Goal: Contribute content

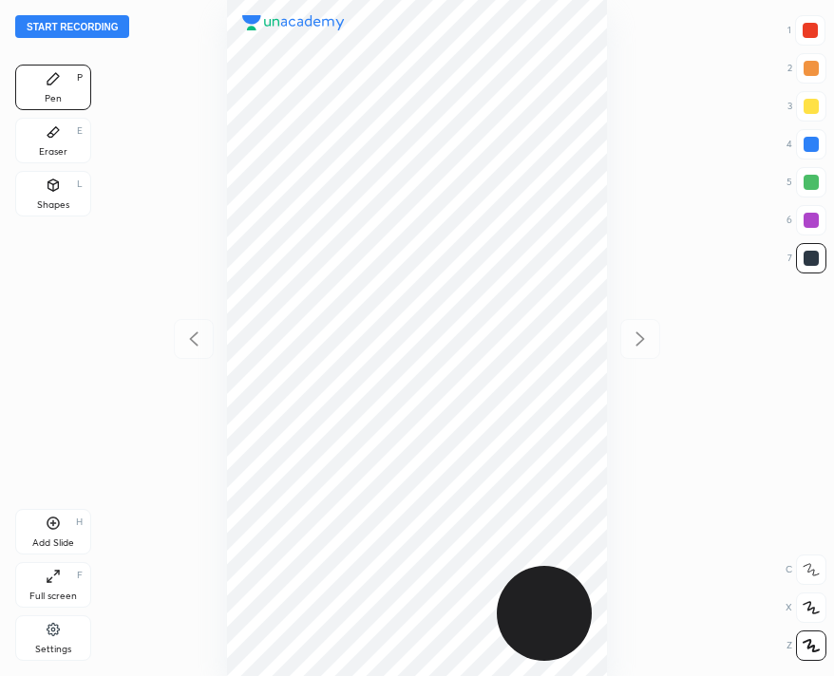
scroll to position [676, 530]
click at [47, 27] on button "Start recording" at bounding box center [72, 26] width 114 height 23
click at [23, 40] on div "End recording 1 2 3 4 5 6 7 R O A L C X Z Erase all C X Z Pen P Eraser E Shapes…" at bounding box center [417, 338] width 834 height 676
click at [38, 26] on button "End recording" at bounding box center [67, 26] width 105 height 23
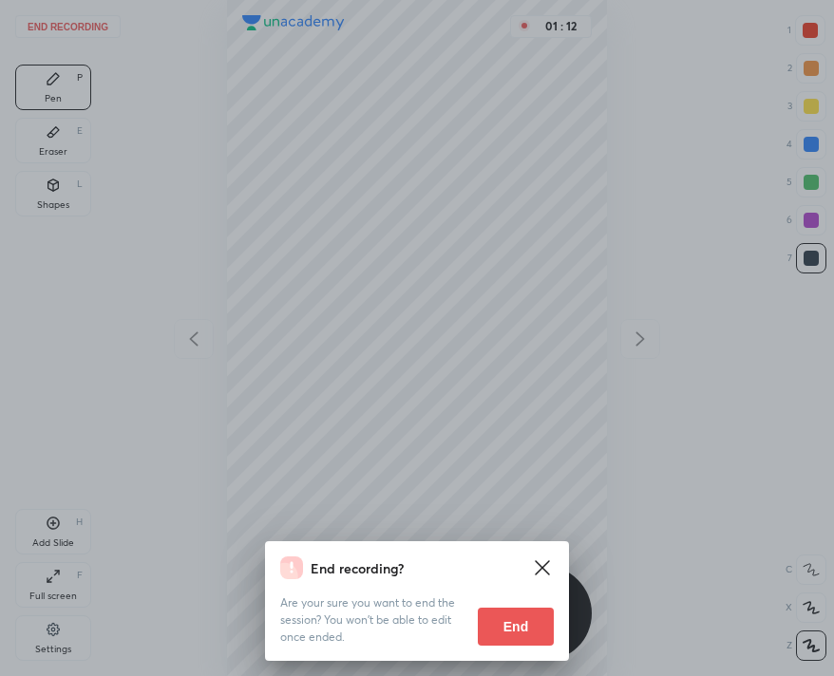
click at [537, 630] on button "End" at bounding box center [516, 627] width 76 height 38
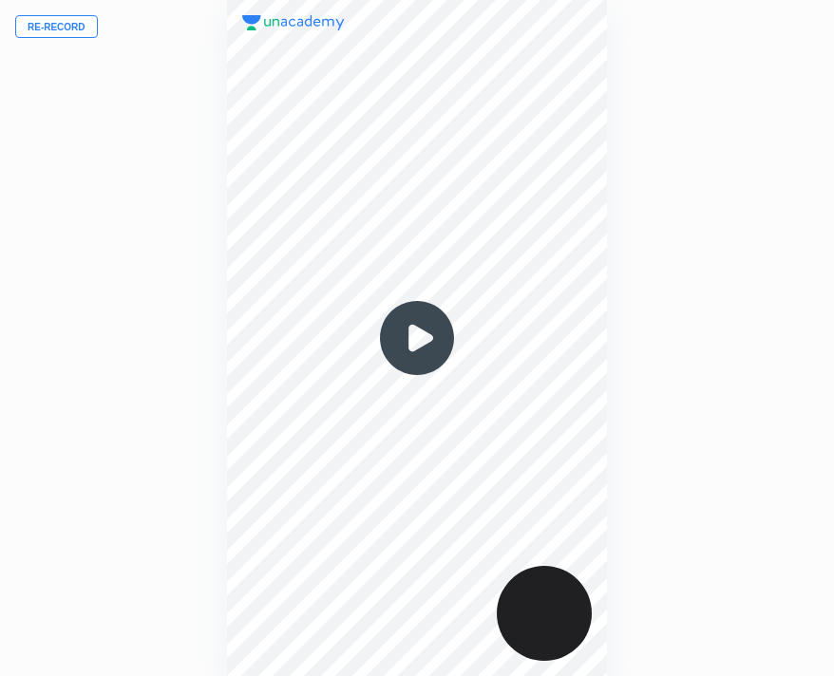
click at [47, 19] on button "Re-record" at bounding box center [56, 26] width 83 height 23
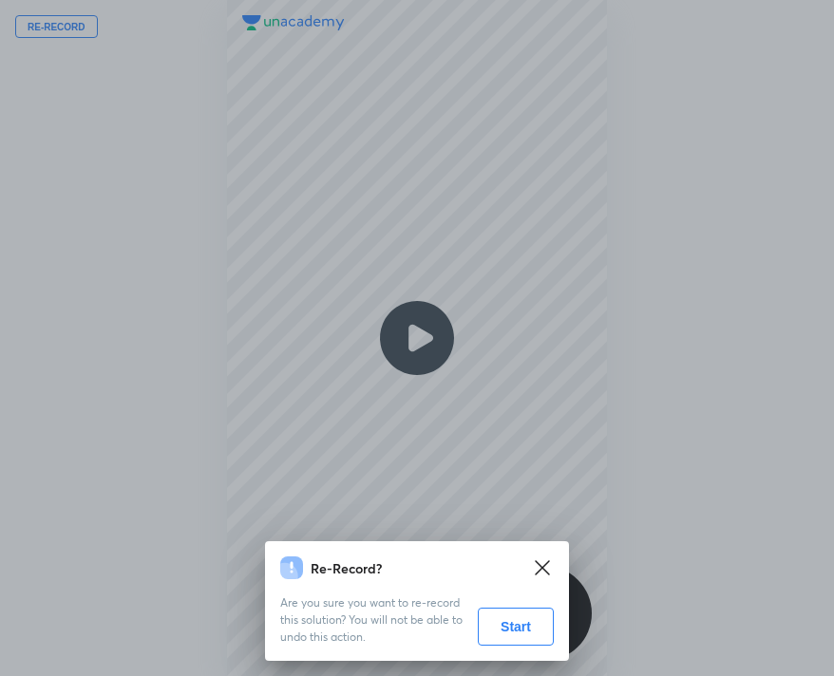
click at [508, 610] on button "Start" at bounding box center [516, 627] width 76 height 38
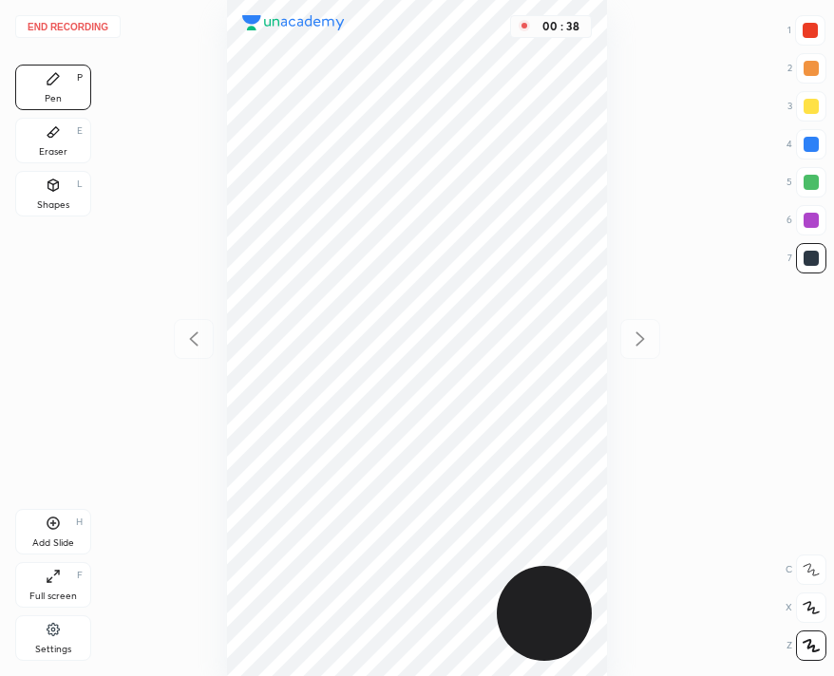
click at [239, 336] on div "00 : 38" at bounding box center [417, 338] width 530 height 676
drag, startPoint x: 821, startPoint y: 24, endPoint x: 786, endPoint y: 46, distance: 40.6
click at [823, 24] on div at bounding box center [810, 30] width 30 height 30
drag, startPoint x: 51, startPoint y: 536, endPoint x: 151, endPoint y: 273, distance: 281.4
click at [60, 528] on div "Add Slide H" at bounding box center [53, 532] width 76 height 46
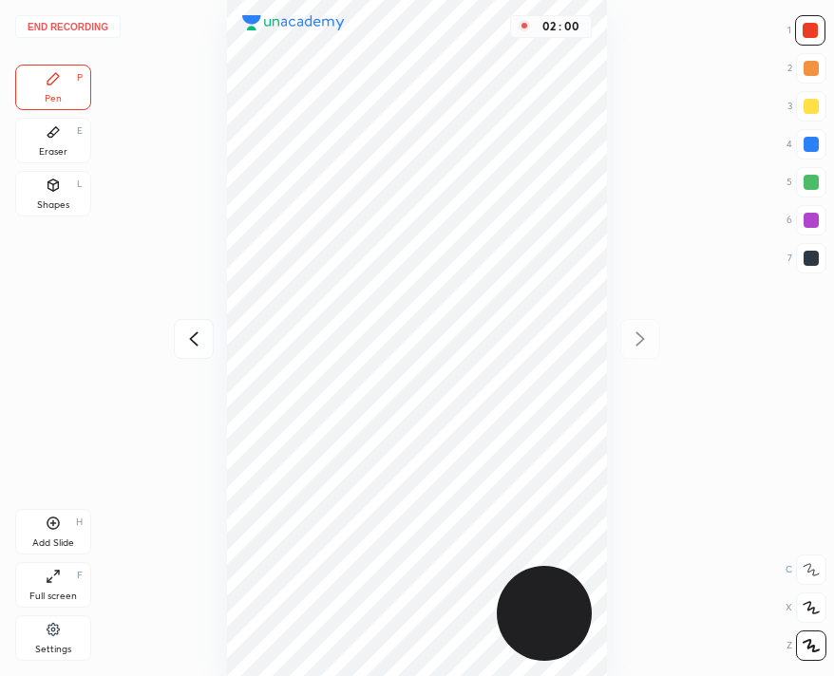
click at [51, 534] on div "Add Slide H" at bounding box center [53, 532] width 76 height 46
click at [84, 28] on button "End recording" at bounding box center [67, 26] width 105 height 23
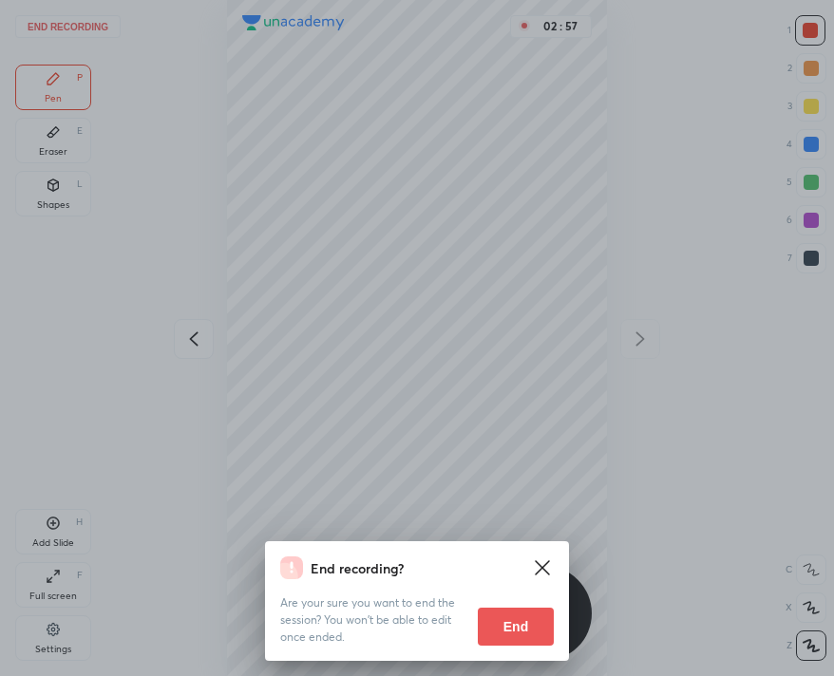
click at [511, 608] on div "Are your sure you want to end the session? You won’t be able to edit once ended…" at bounding box center [417, 612] width 274 height 66
click at [517, 619] on button "End" at bounding box center [516, 627] width 76 height 38
